Goal: Task Accomplishment & Management: Use online tool/utility

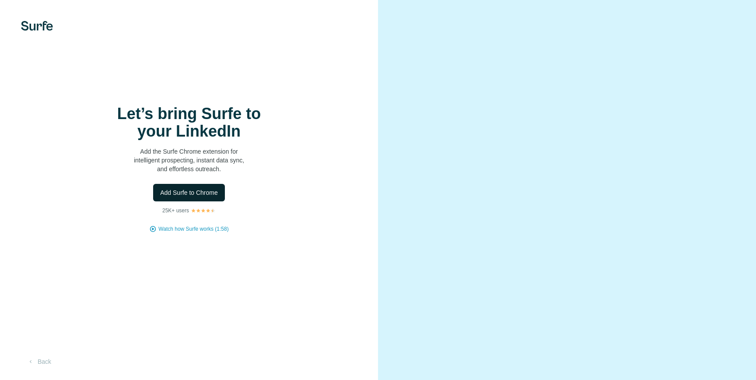
click at [185, 197] on span "Add Surfe to Chrome" at bounding box center [189, 192] width 58 height 9
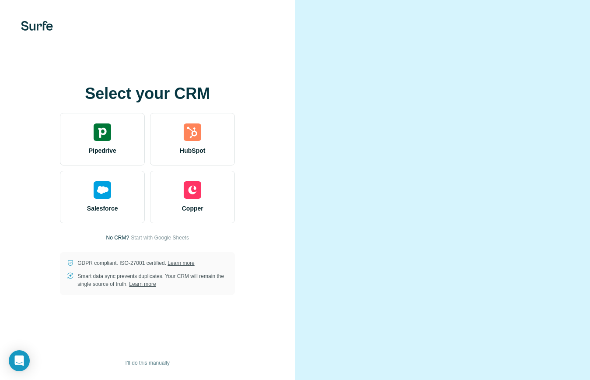
click at [255, 38] on div "Select your CRM Pipedrive HubSpot Salesforce Copper No CRM? Start with Google S…" at bounding box center [147, 190] width 295 height 380
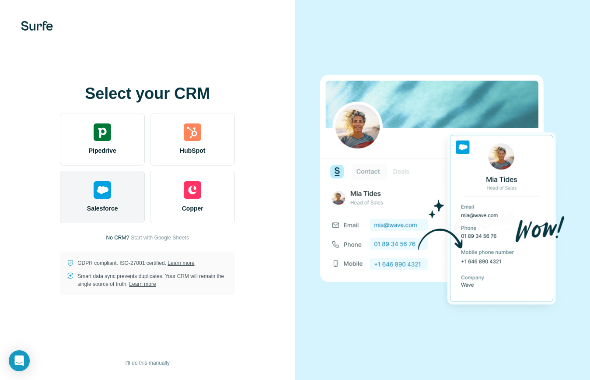
click at [106, 196] on img at bounding box center [102, 189] width 17 height 17
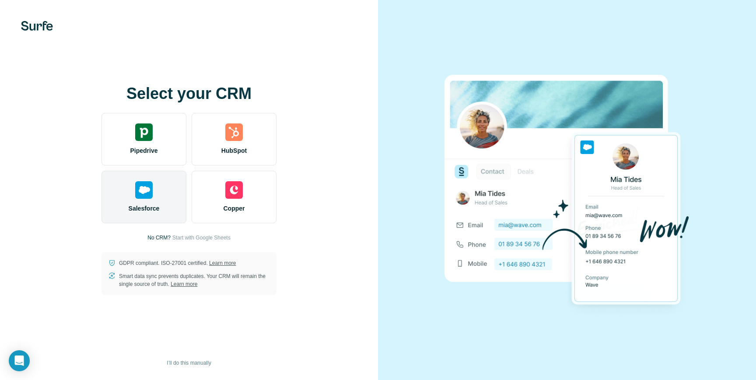
click at [146, 199] on div "Salesforce" at bounding box center [143, 197] width 85 height 52
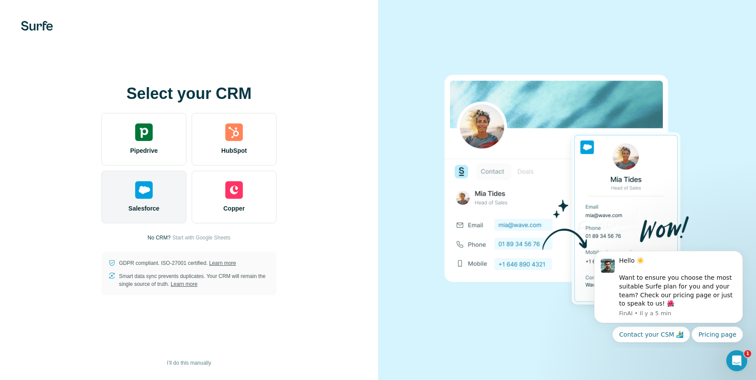
click at [146, 205] on span "Salesforce" at bounding box center [144, 208] width 31 height 9
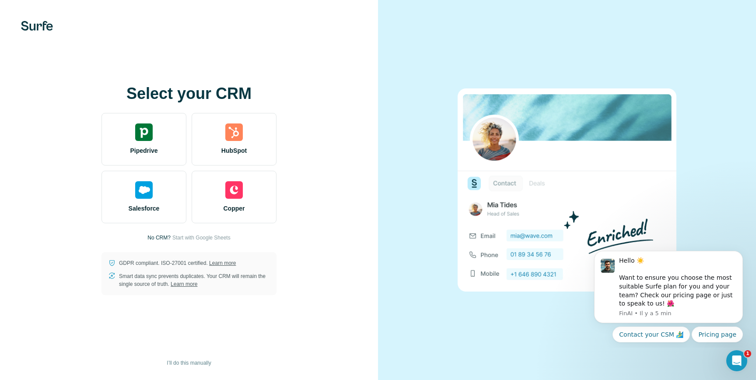
click at [35, 30] on img at bounding box center [37, 26] width 32 height 10
